Goal: Communication & Community: Answer question/provide support

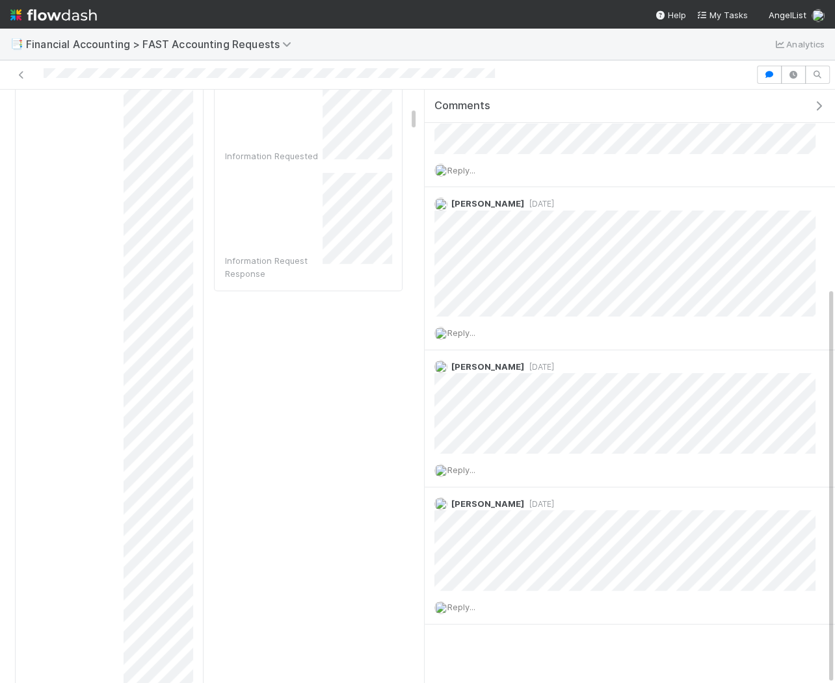
scroll to position [279, 0]
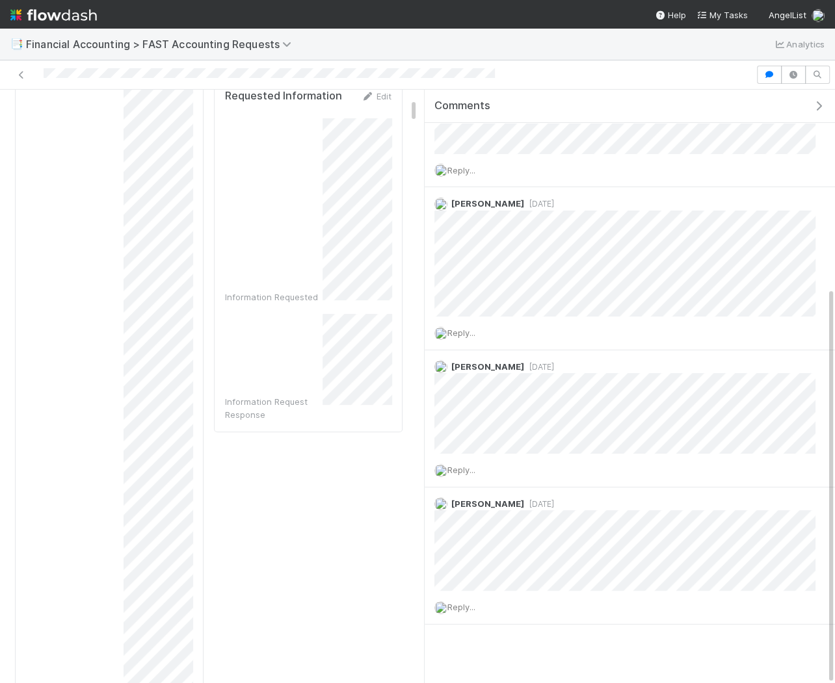
click at [821, 103] on icon "button" at bounding box center [818, 106] width 13 height 10
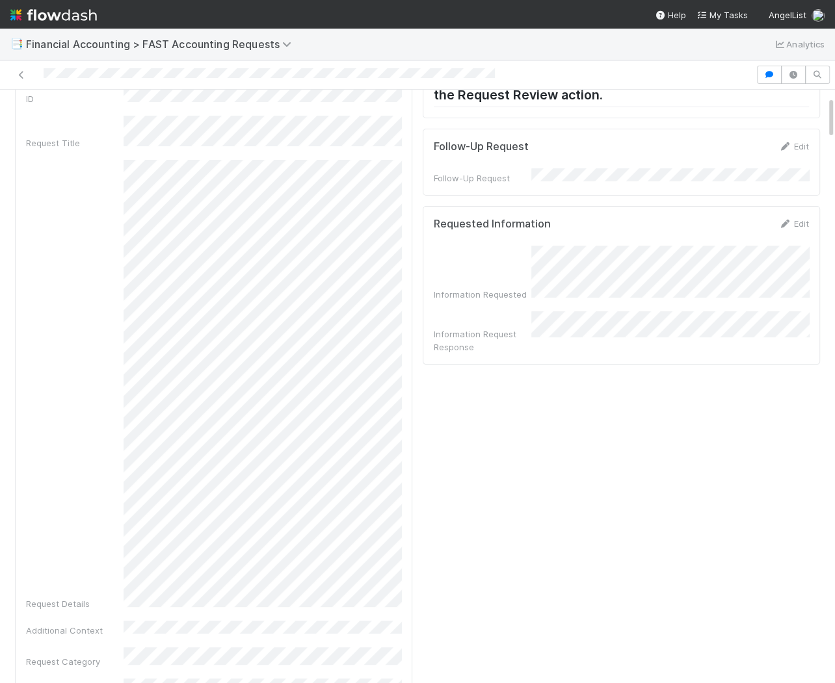
scroll to position [90, 0]
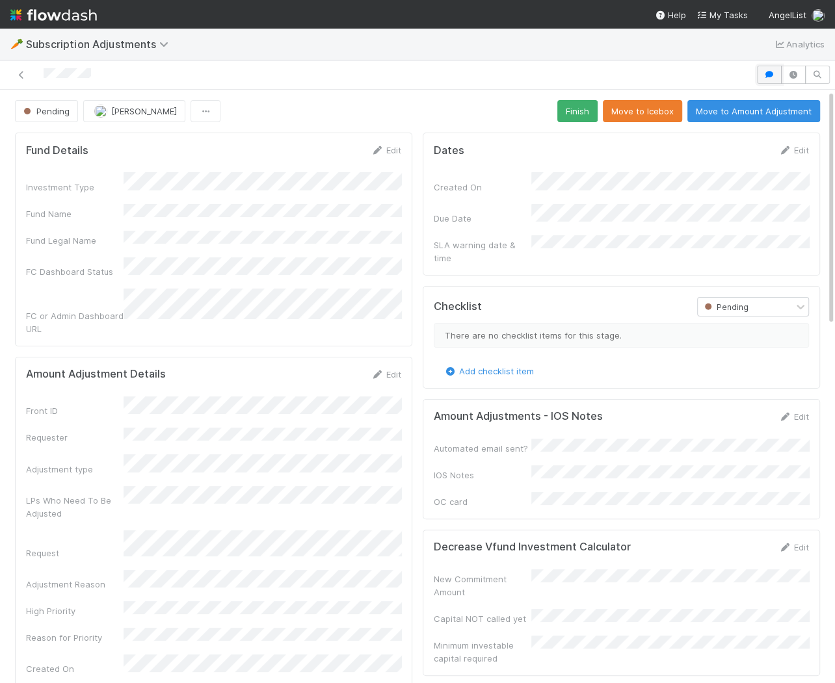
click at [773, 71] on icon "button" at bounding box center [768, 75] width 13 height 8
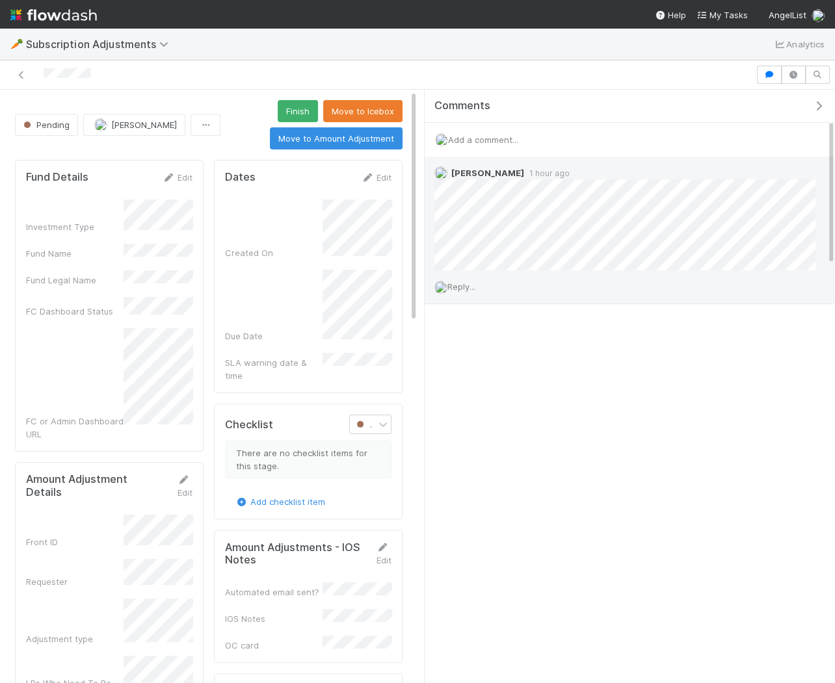
click at [478, 290] on div "Reply..." at bounding box center [624, 286] width 400 height 32
click at [469, 283] on span "Reply..." at bounding box center [461, 286] width 28 height 10
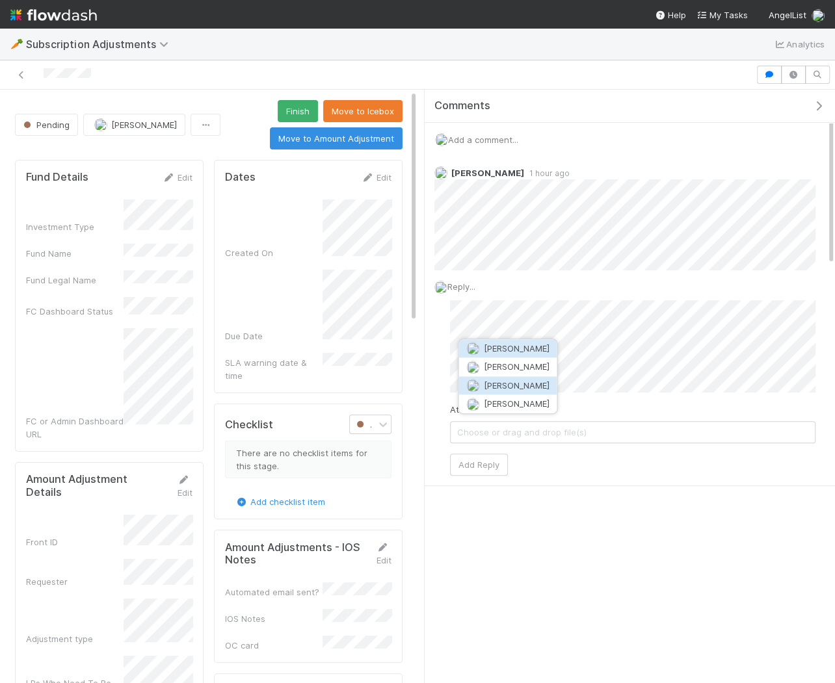
click at [488, 381] on span "Alix Hashagen" at bounding box center [516, 385] width 66 height 10
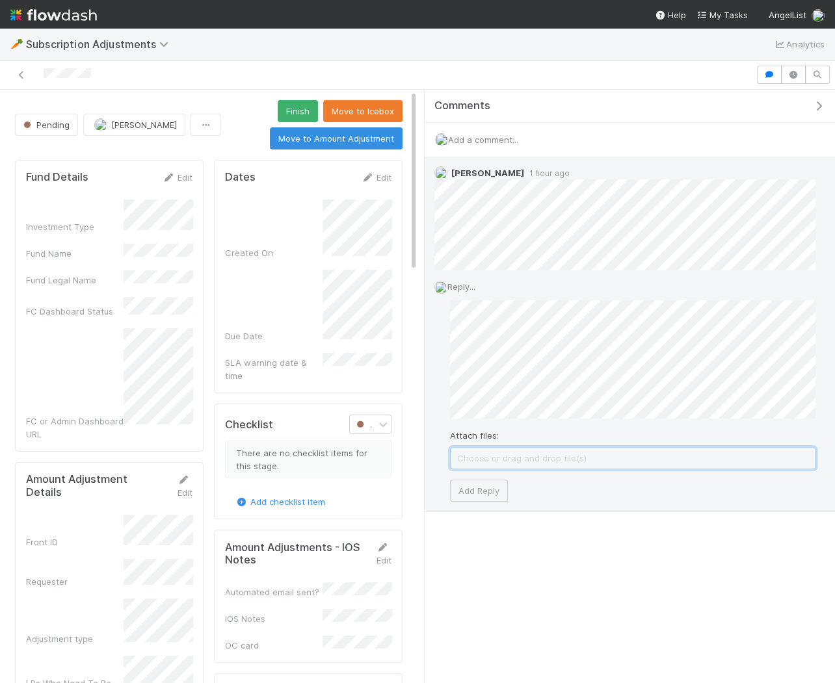
click at [471, 450] on span "Choose or drag and drop file(s)" at bounding box center [632, 458] width 364 height 21
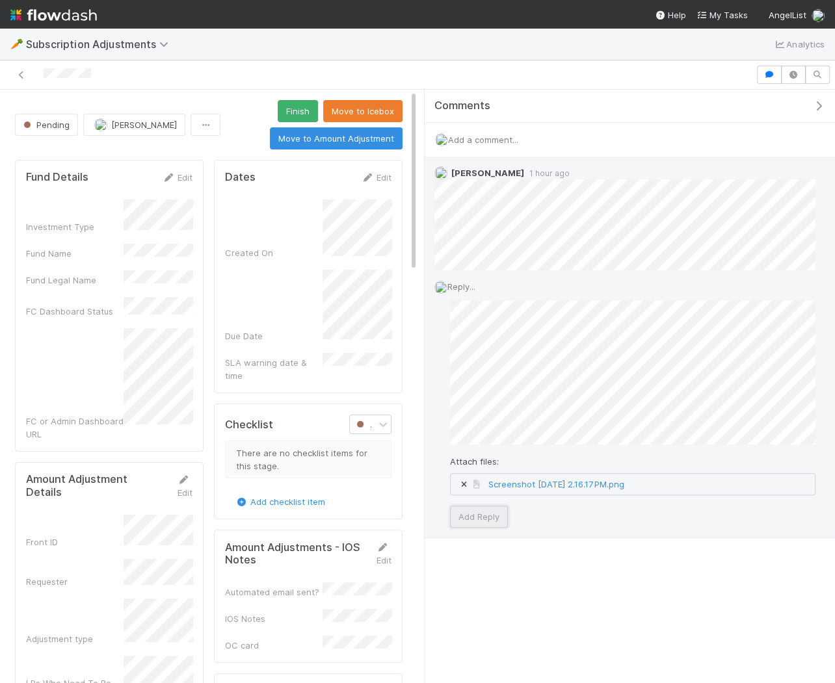
click at [478, 518] on button "Add Reply" at bounding box center [479, 517] width 58 height 22
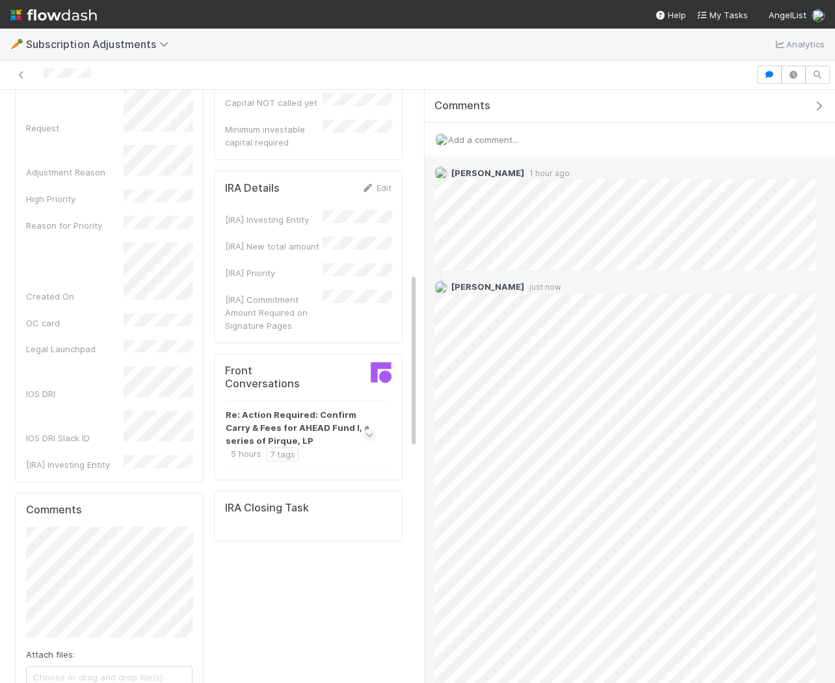
scroll to position [689, 0]
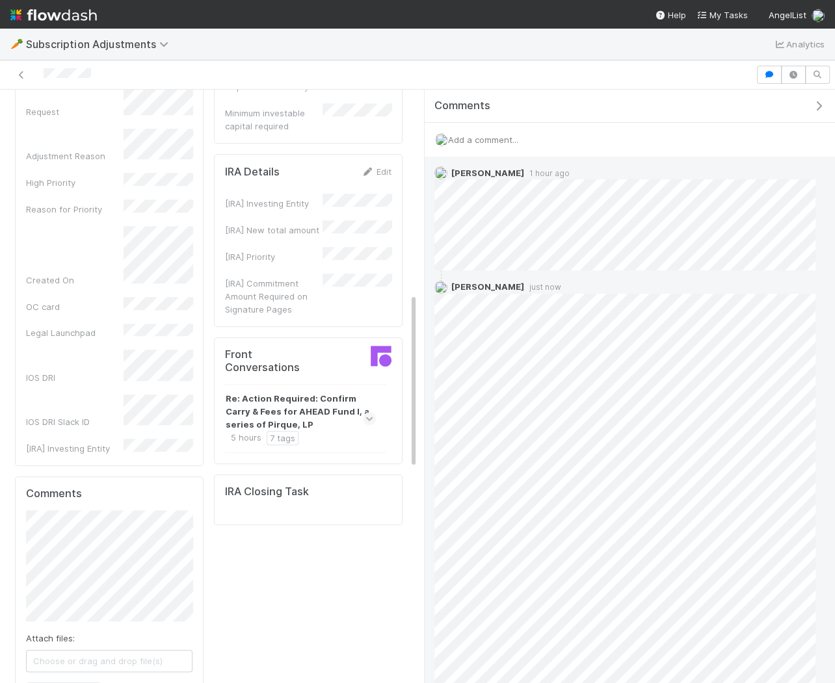
click at [261, 392] on strong "Re: Action Required: Confirm Carry & Fees for AHEAD Fund I, a series of Pirque,…" at bounding box center [299, 411] width 147 height 39
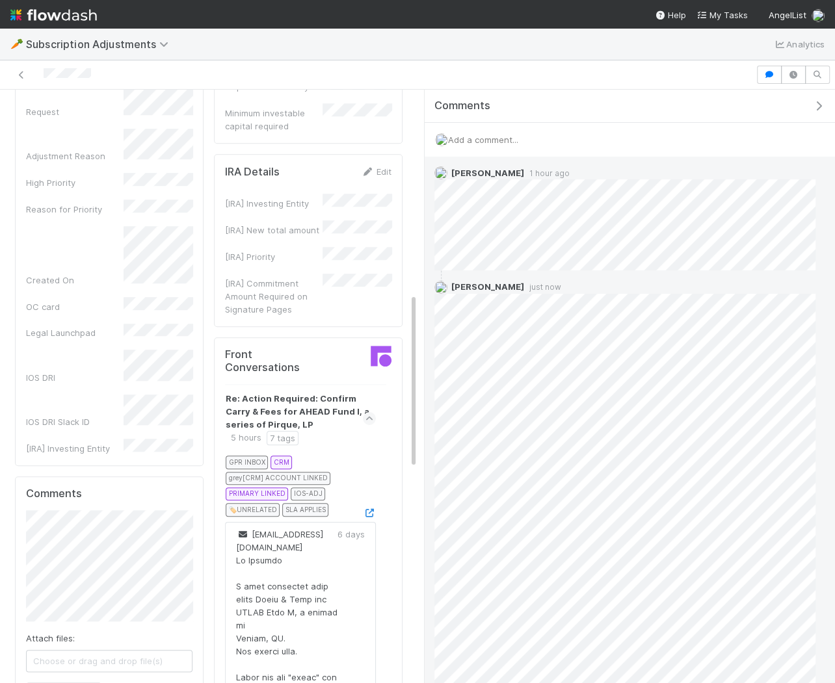
click at [369, 506] on div at bounding box center [369, 512] width 13 height 13
click at [371, 509] on icon at bounding box center [369, 513] width 13 height 8
click at [820, 103] on icon "button" at bounding box center [818, 106] width 13 height 10
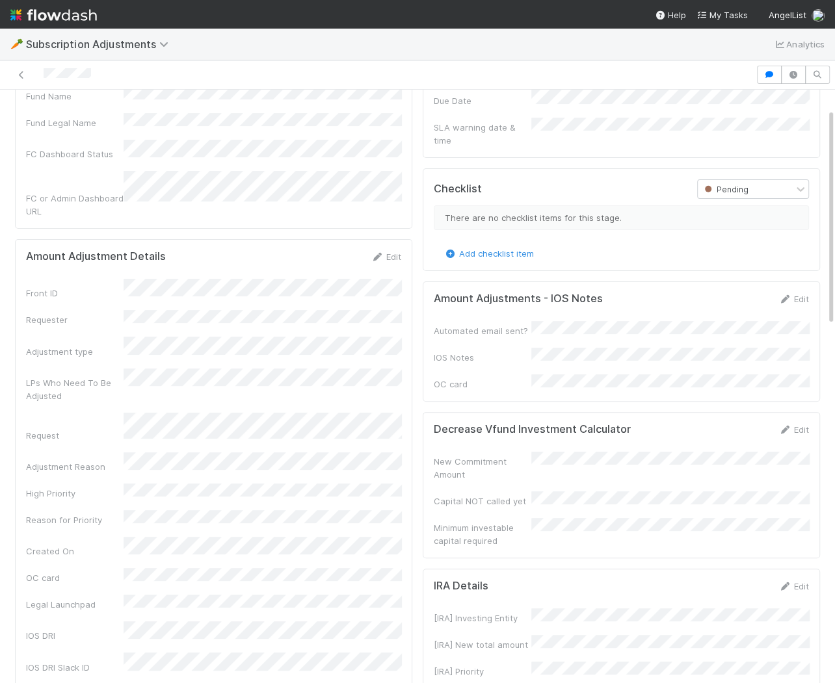
scroll to position [0, 0]
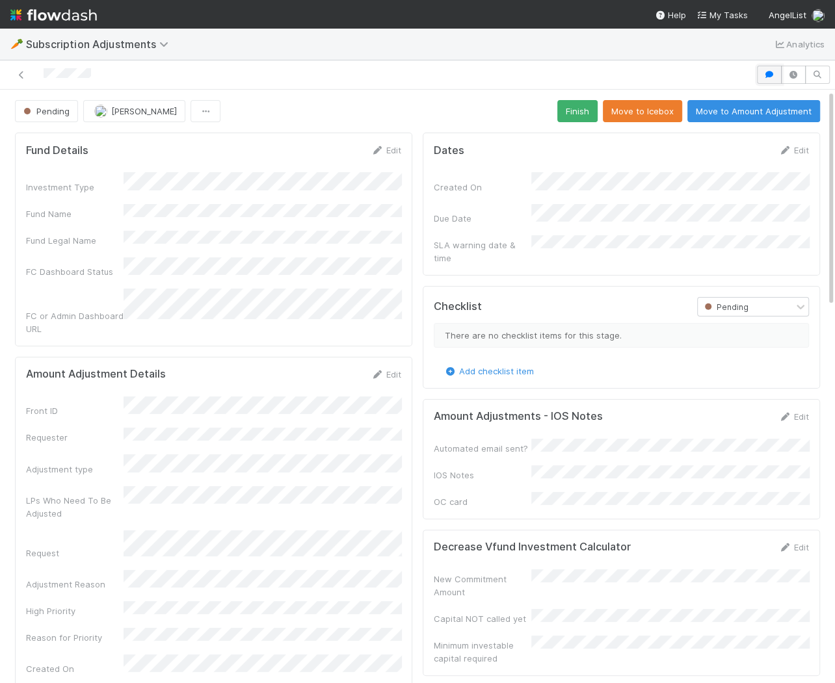
click at [766, 75] on icon "button" at bounding box center [768, 75] width 13 height 8
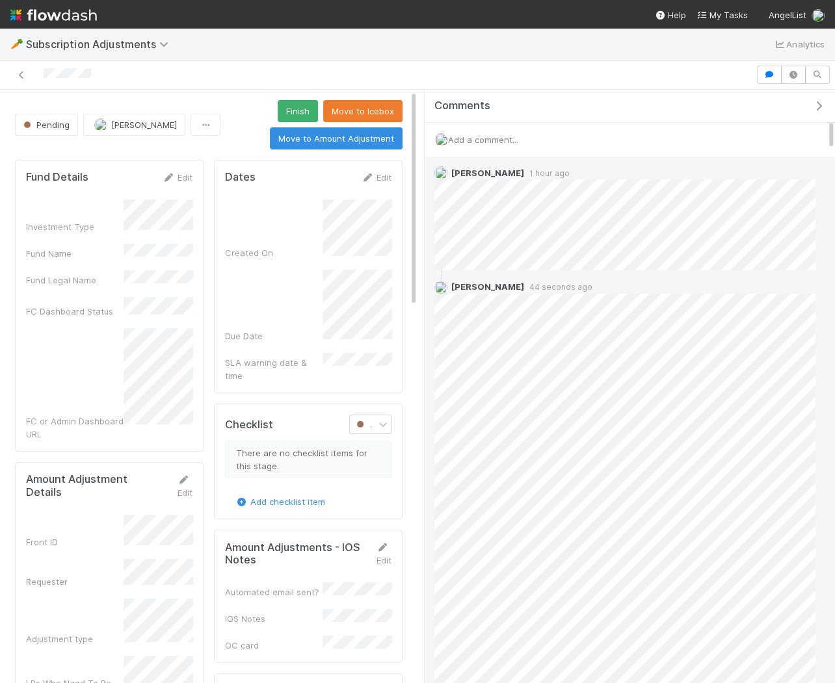
click at [486, 135] on span "Add a comment..." at bounding box center [483, 140] width 70 height 10
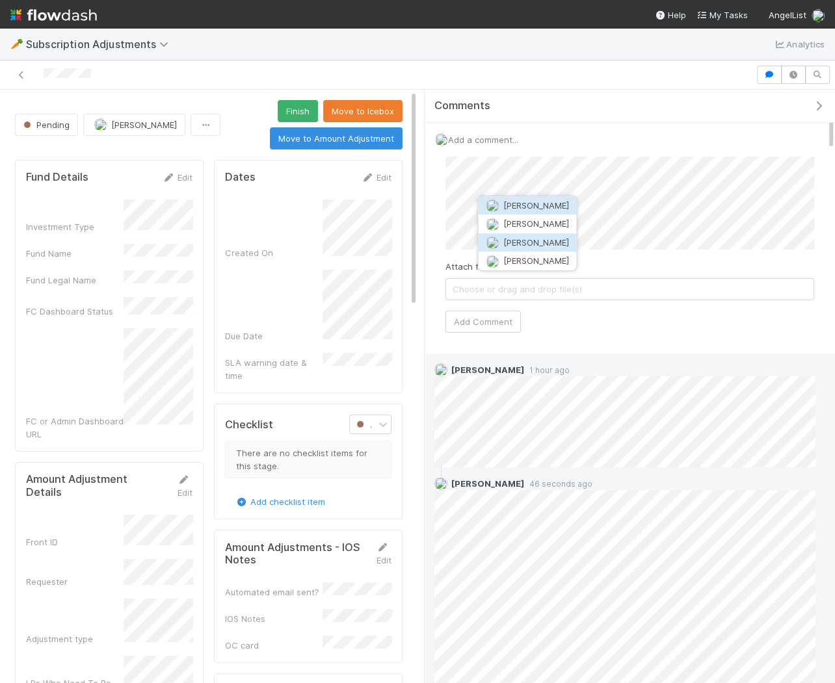
click at [504, 246] on span "Alix Hashagen" at bounding box center [535, 242] width 66 height 10
click at [493, 248] on button "Alix Hashagen" at bounding box center [503, 242] width 98 height 18
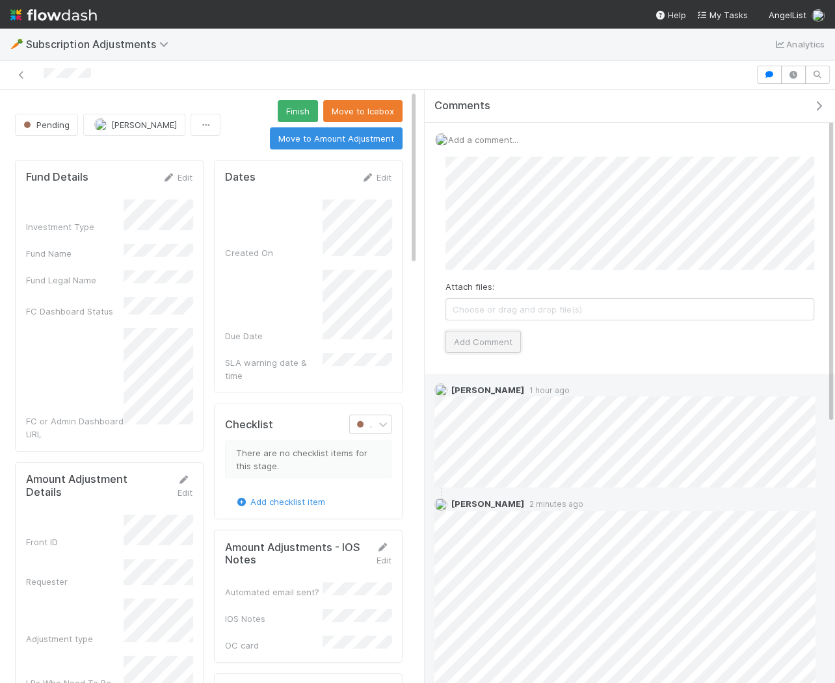
click at [473, 343] on button "Add Comment" at bounding box center [482, 342] width 75 height 22
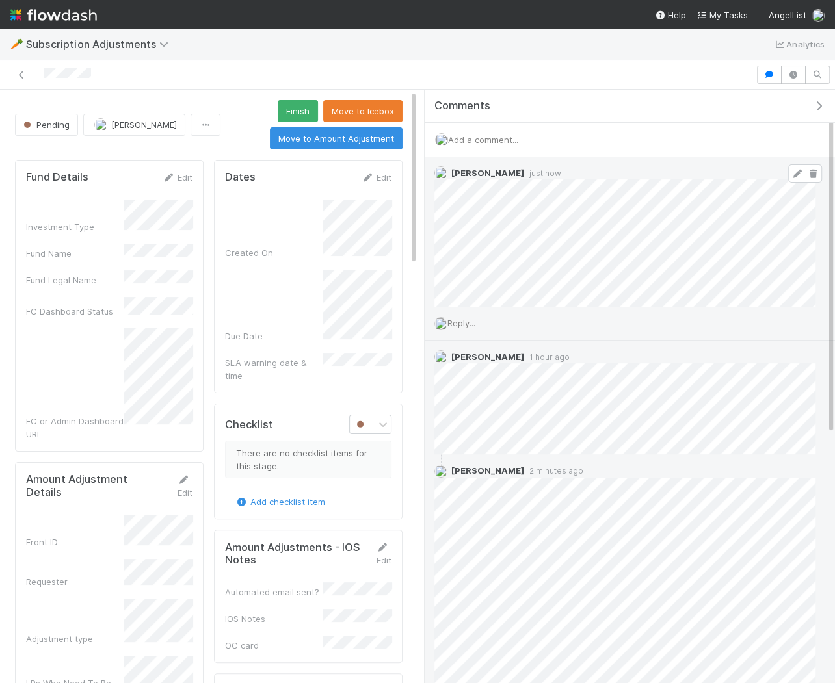
click at [797, 170] on icon at bounding box center [796, 174] width 13 height 8
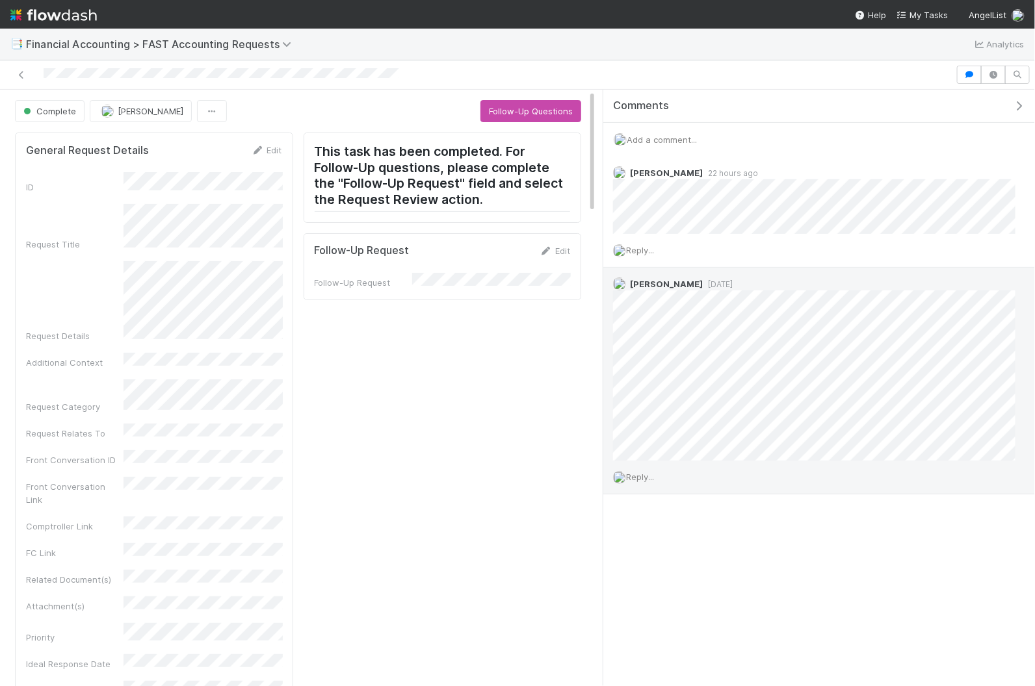
click at [642, 476] on span "Reply..." at bounding box center [640, 477] width 28 height 10
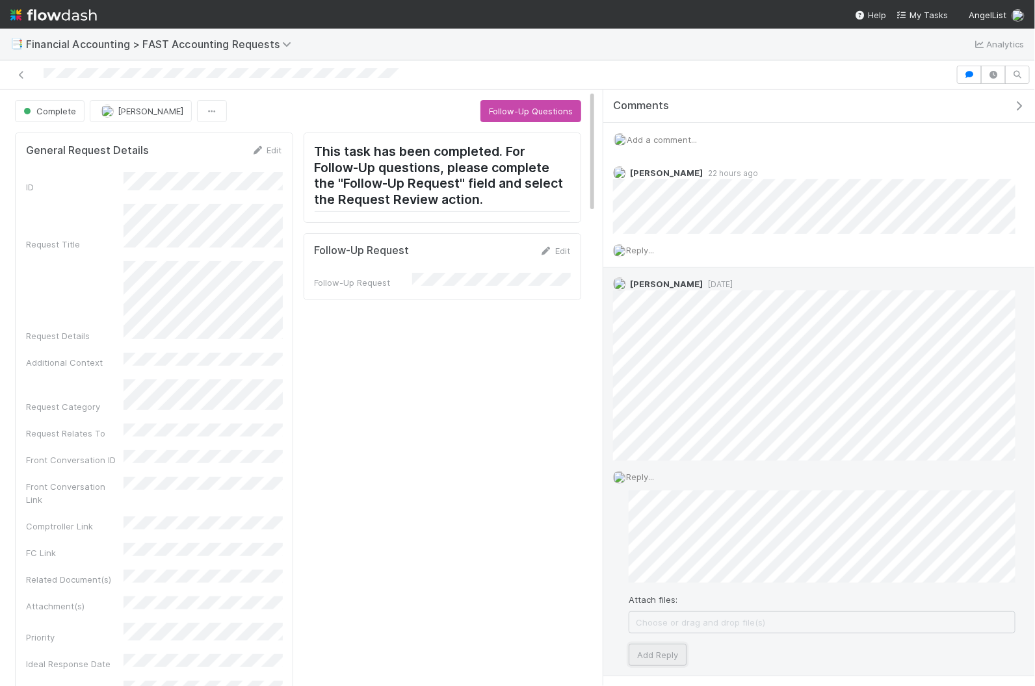
click at [655, 647] on button "Add Reply" at bounding box center [658, 655] width 58 height 22
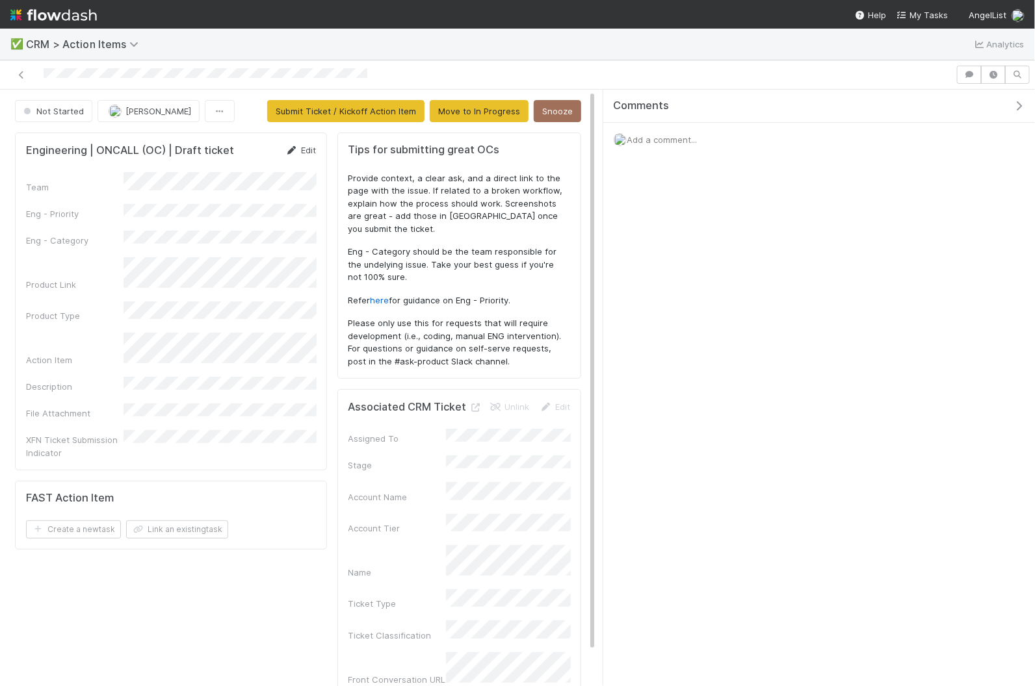
click at [299, 149] on link "Edit" at bounding box center [300, 150] width 31 height 10
